Goal: Task Accomplishment & Management: Manage account settings

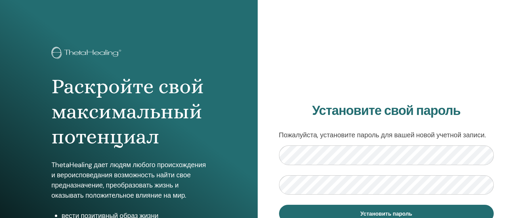
scroll to position [34, 0]
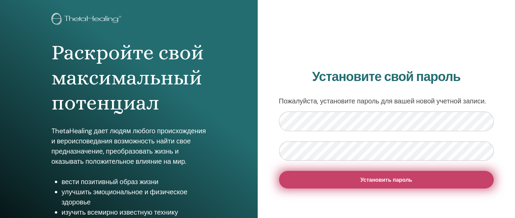
click at [374, 181] on font "Установить пароль" at bounding box center [386, 179] width 52 height 7
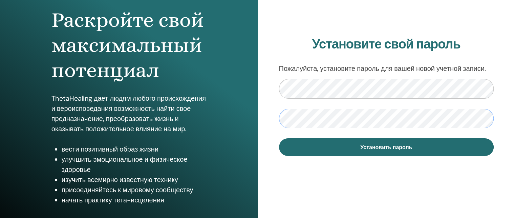
scroll to position [68, 0]
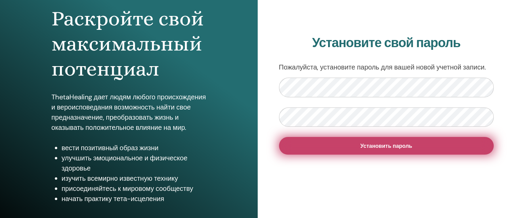
click at [405, 148] on font "Установить пароль" at bounding box center [386, 145] width 52 height 7
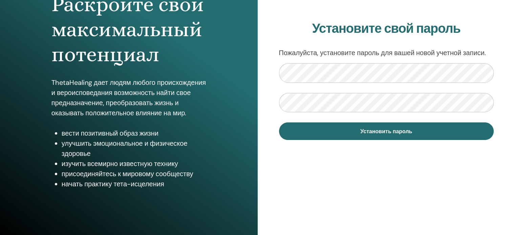
scroll to position [89, 0]
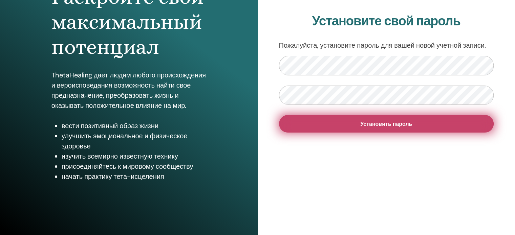
click at [404, 128] on button "Установить пароль" at bounding box center [386, 124] width 215 height 18
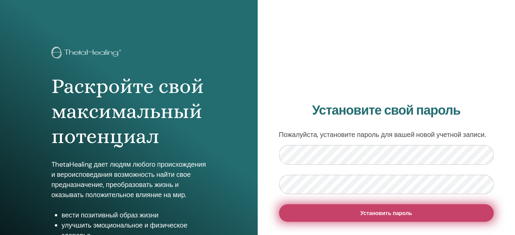
click at [409, 213] on font "Установить пароль" at bounding box center [386, 213] width 52 height 7
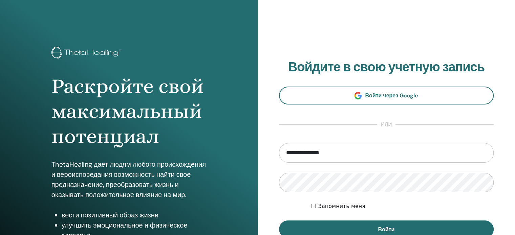
type input "**********"
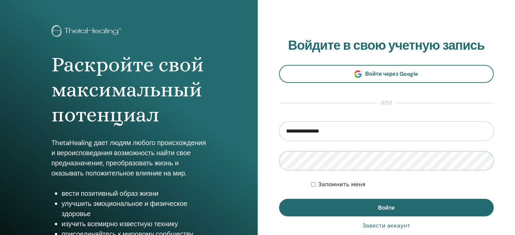
scroll to position [34, 0]
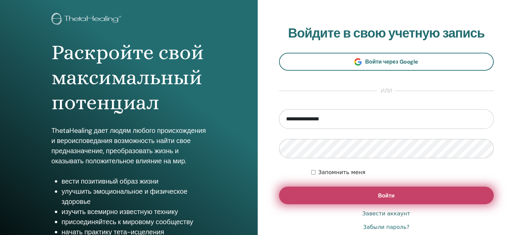
click at [364, 198] on button "Войти" at bounding box center [386, 196] width 215 height 18
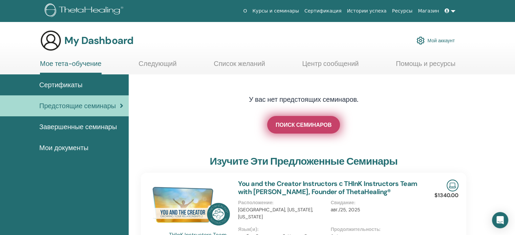
click at [301, 125] on span "ПОИСК СЕМИНАРОВ" at bounding box center [304, 125] width 56 height 7
